Goal: Check status: Check status

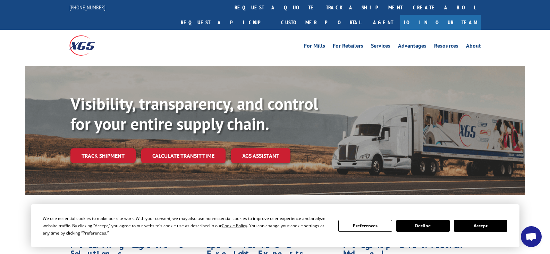
scroll to position [35, 0]
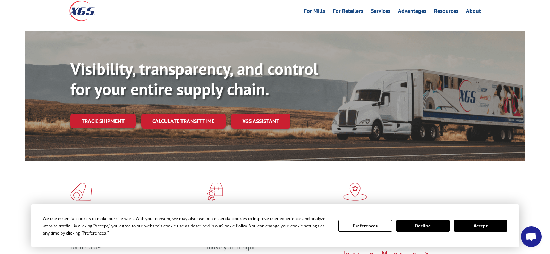
click at [468, 225] on button "Accept" at bounding box center [480, 226] width 53 height 12
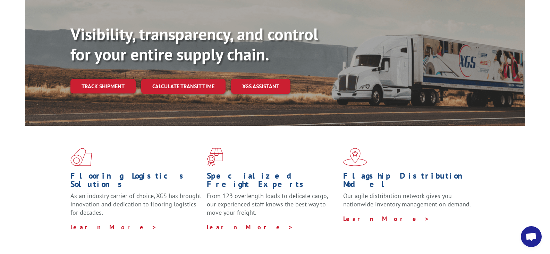
scroll to position [0, 0]
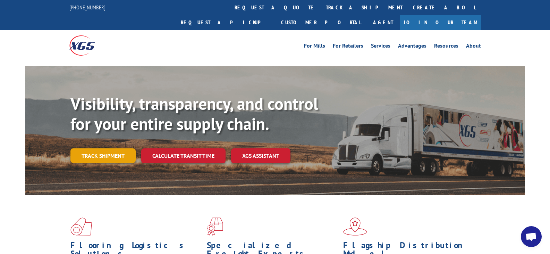
click at [121, 148] on link "Track shipment" at bounding box center [102, 155] width 65 height 15
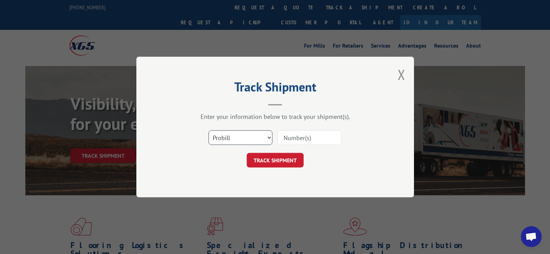
click at [237, 135] on select "Select category... Probill BOL PO" at bounding box center [240, 137] width 64 height 15
click at [208, 130] on select "Select category... Probill BOL PO" at bounding box center [240, 137] width 64 height 15
click at [305, 138] on input at bounding box center [309, 137] width 64 height 15
paste input "17410190"
type input "17410190"
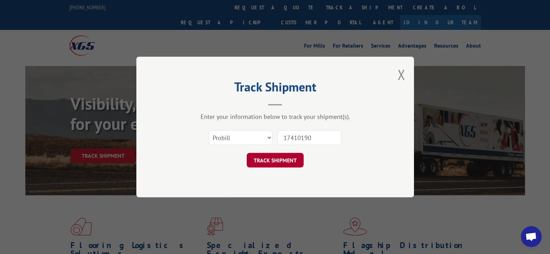
click at [298, 156] on button "TRACK SHIPMENT" at bounding box center [275, 160] width 57 height 15
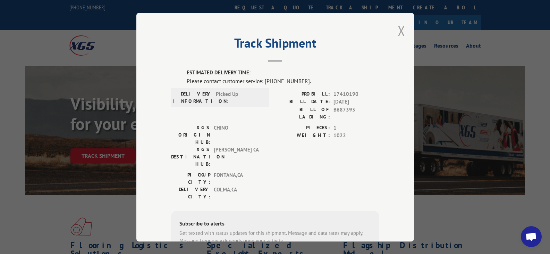
click at [397, 34] on button "Close modal" at bounding box center [401, 31] width 8 height 18
